Goal: Find contact information: Find contact information

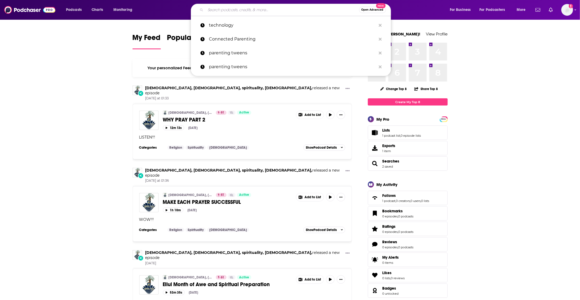
click at [226, 7] on input "Search podcasts, credits, & more..." at bounding box center [282, 10] width 154 height 9
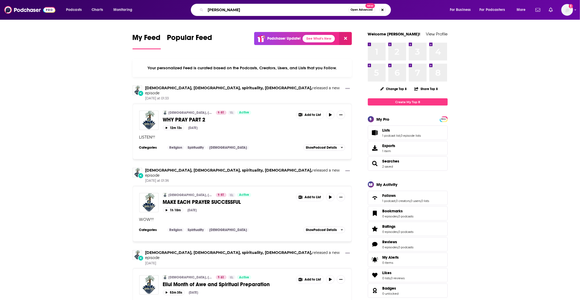
type input "[PERSON_NAME]"
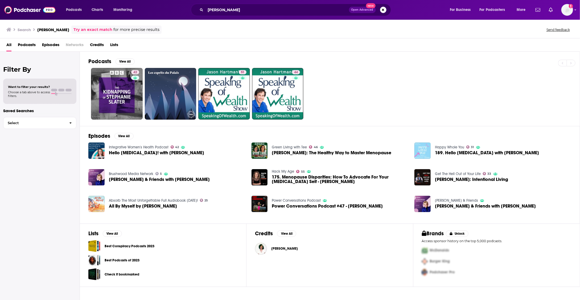
click at [111, 151] on span "Hello [MEDICAL_DATA]! with [PERSON_NAME]" at bounding box center [156, 152] width 95 height 5
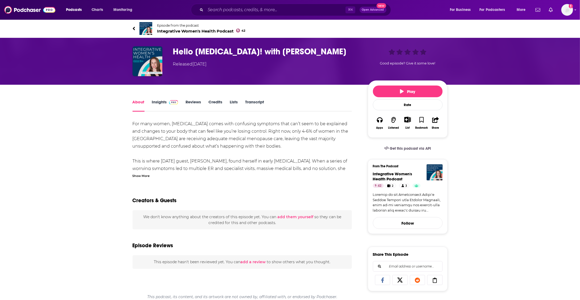
click at [205, 52] on h1 "Hello [MEDICAL_DATA]! with [PERSON_NAME]" at bounding box center [266, 51] width 186 height 10
click at [146, 58] on img "Hello Hot Flash! with Stephanie Shaw" at bounding box center [148, 61] width 30 height 30
click at [188, 28] on span "Integrative Women's Health Podcast 42" at bounding box center [201, 30] width 88 height 5
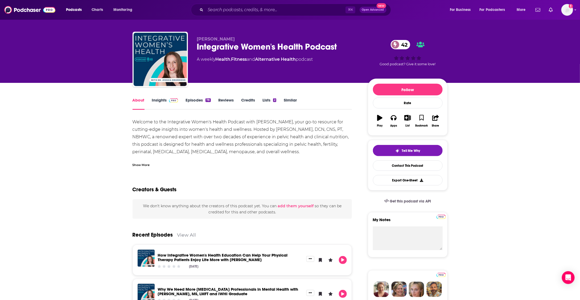
scroll to position [3, 0]
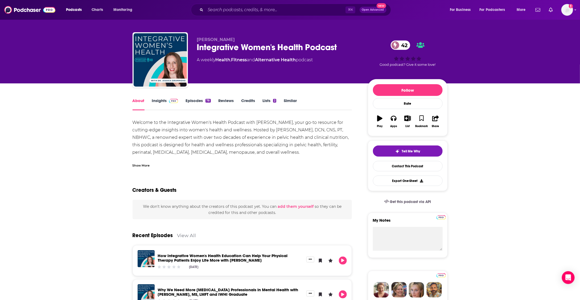
click at [165, 101] on link "Insights" at bounding box center [165, 104] width 26 height 12
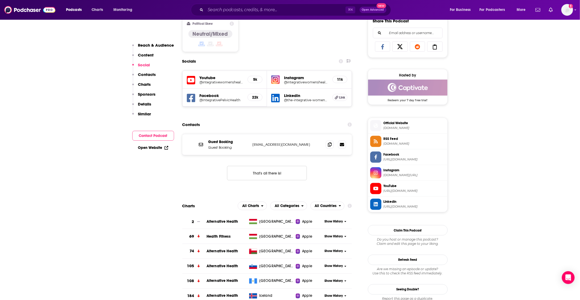
scroll to position [341, 0]
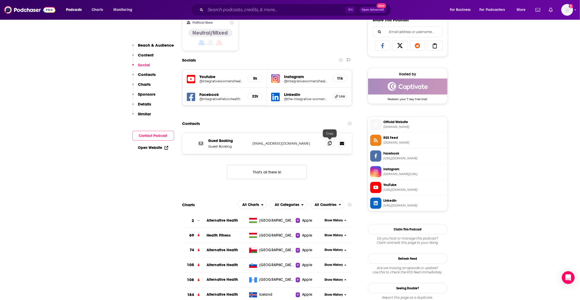
click at [329, 141] on icon at bounding box center [330, 143] width 4 height 4
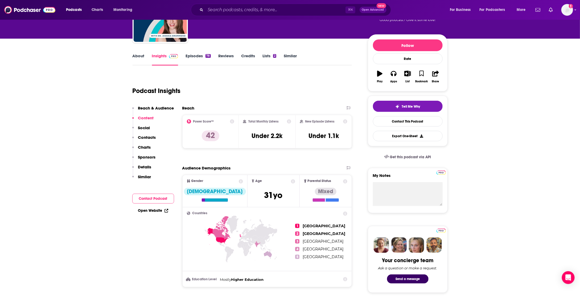
scroll to position [0, 0]
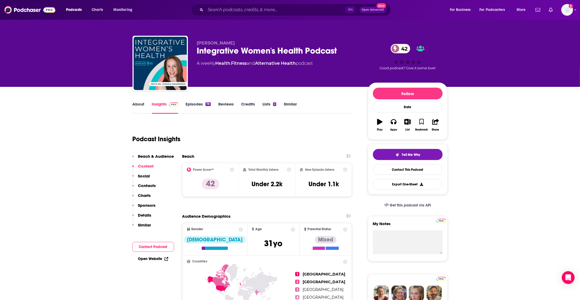
click at [303, 46] on div "Integrative Women's Health Podcast 42" at bounding box center [278, 51] width 162 height 10
click at [303, 49] on div "Integrative Women's Health Podcast 42" at bounding box center [278, 51] width 162 height 10
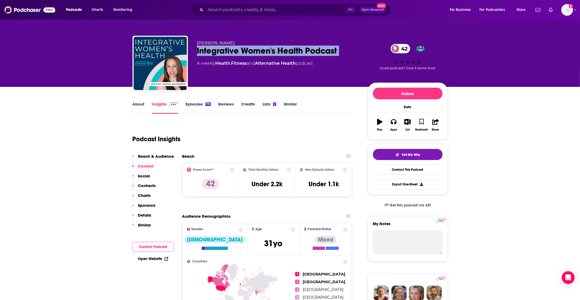
click at [303, 49] on div "Integrative Women's Health Podcast 42" at bounding box center [278, 51] width 162 height 10
copy div "Integrative Women's Health Podcast 42"
